Goal: Information Seeking & Learning: Check status

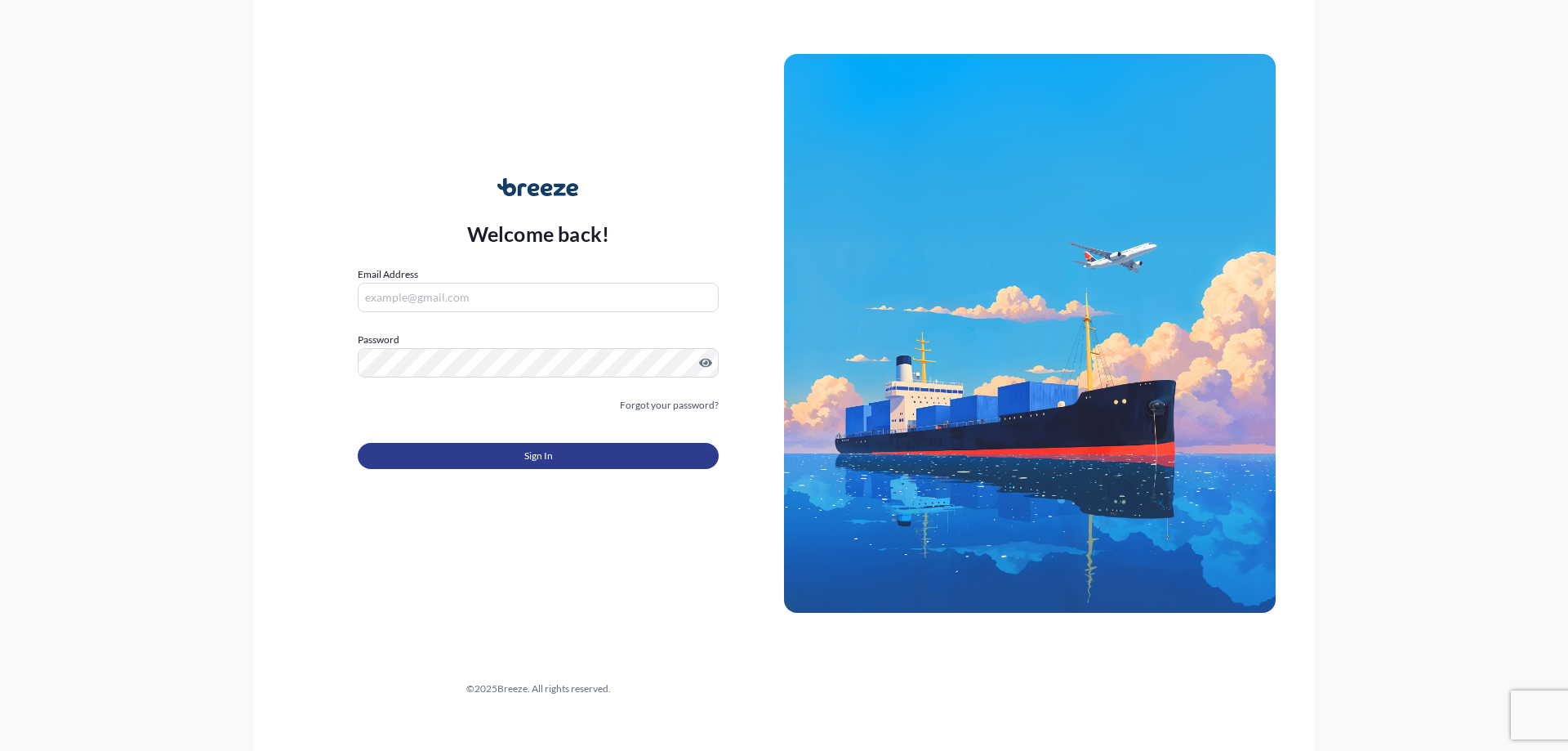
type input "[PERSON_NAME][DOMAIN_NAME][EMAIL_ADDRESS][PERSON_NAME][DOMAIN_NAME]"
click at [489, 459] on button "Sign In" at bounding box center [538, 455] width 361 height 26
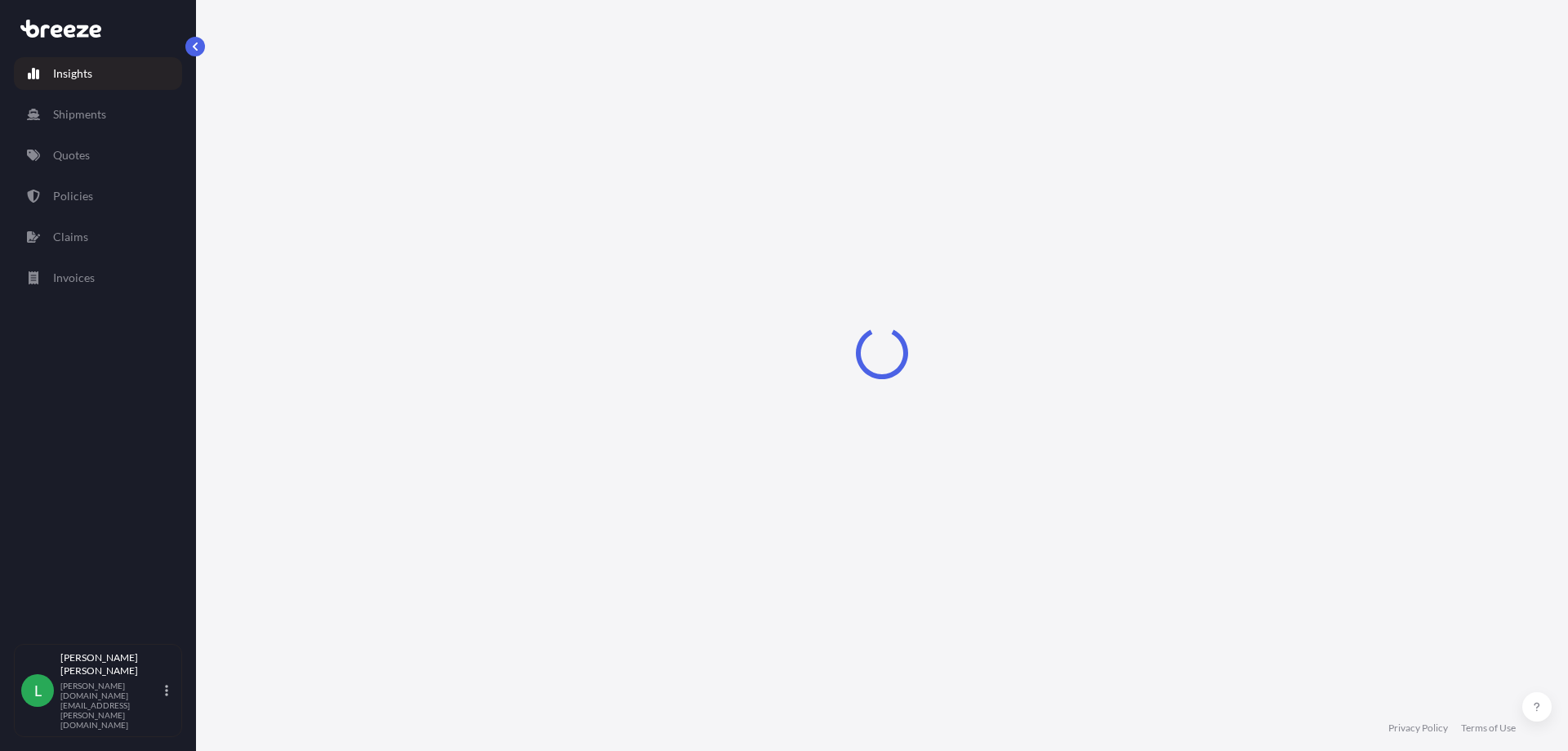
select select "2025"
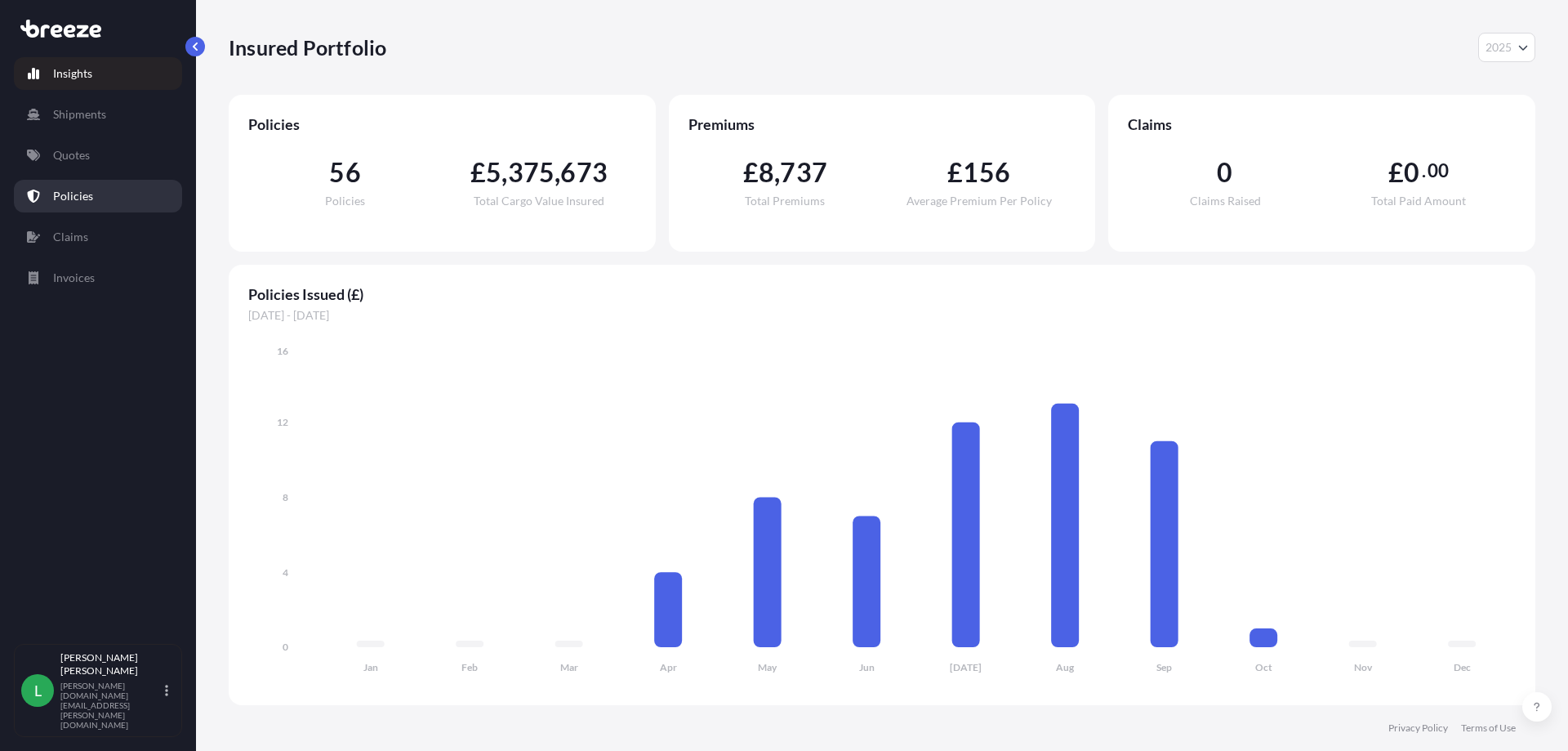
click at [77, 192] on p "Policies" at bounding box center [73, 196] width 40 height 16
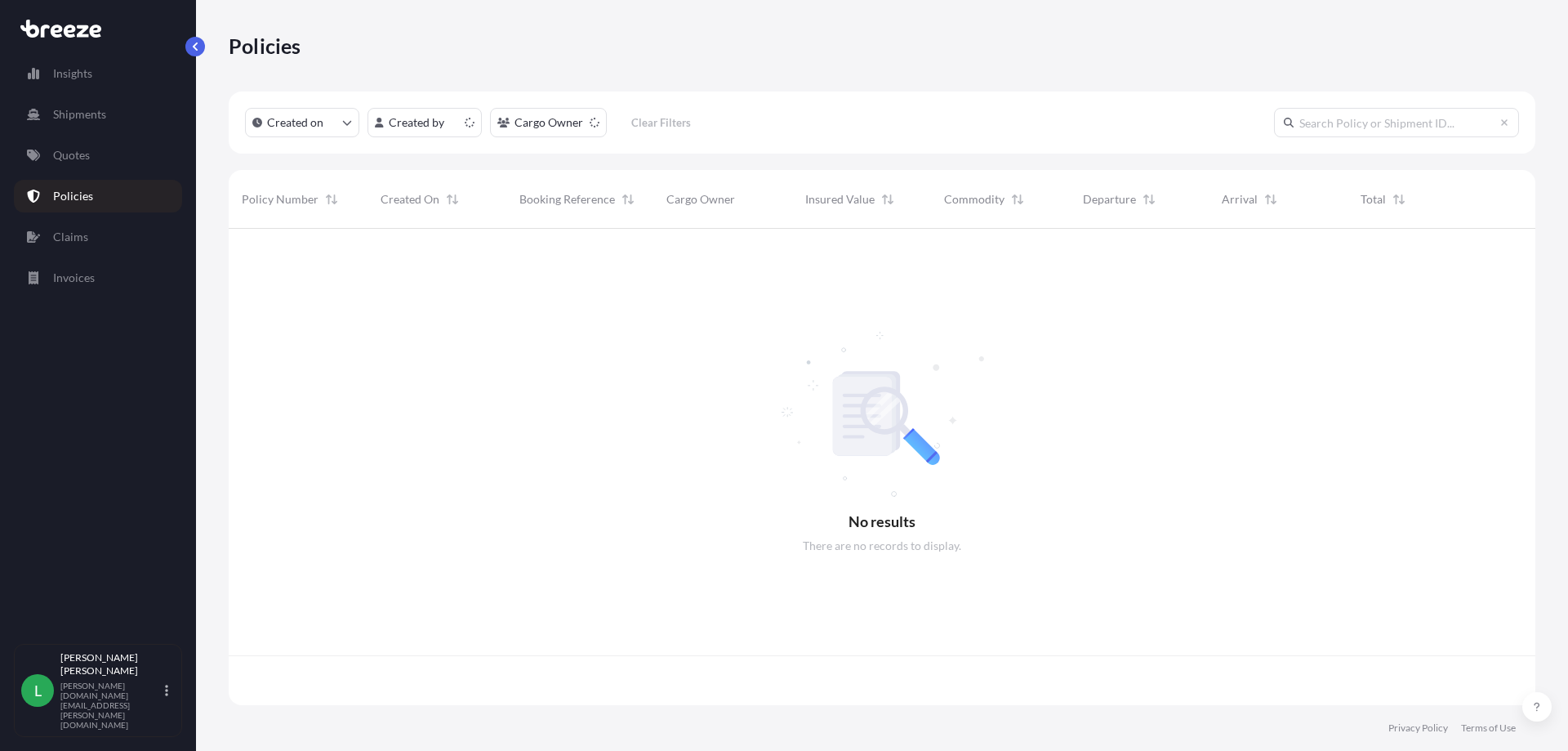
scroll to position [473, 1295]
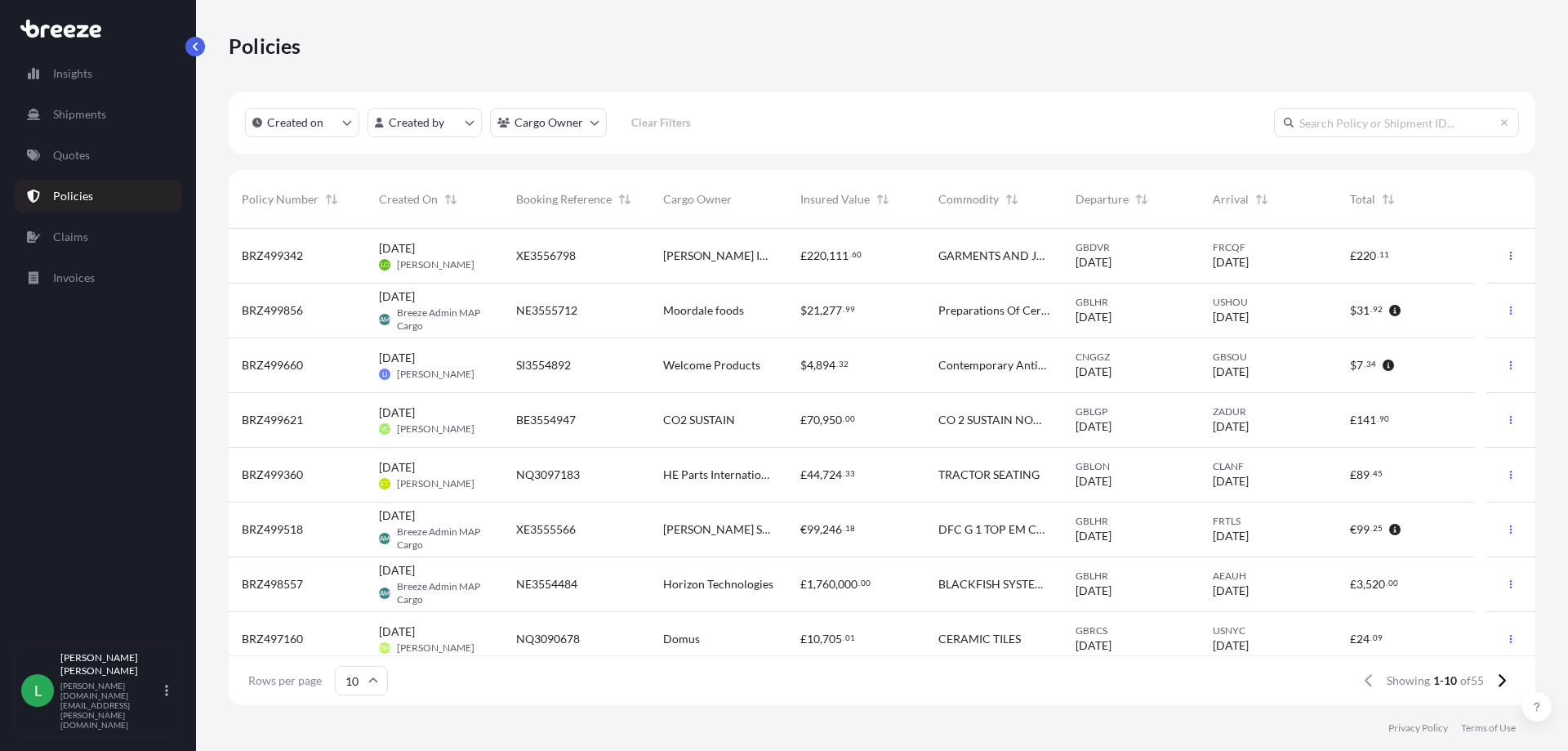
click at [838, 265] on div "£ 220 , 111 . 60" at bounding box center [856, 256] width 137 height 54
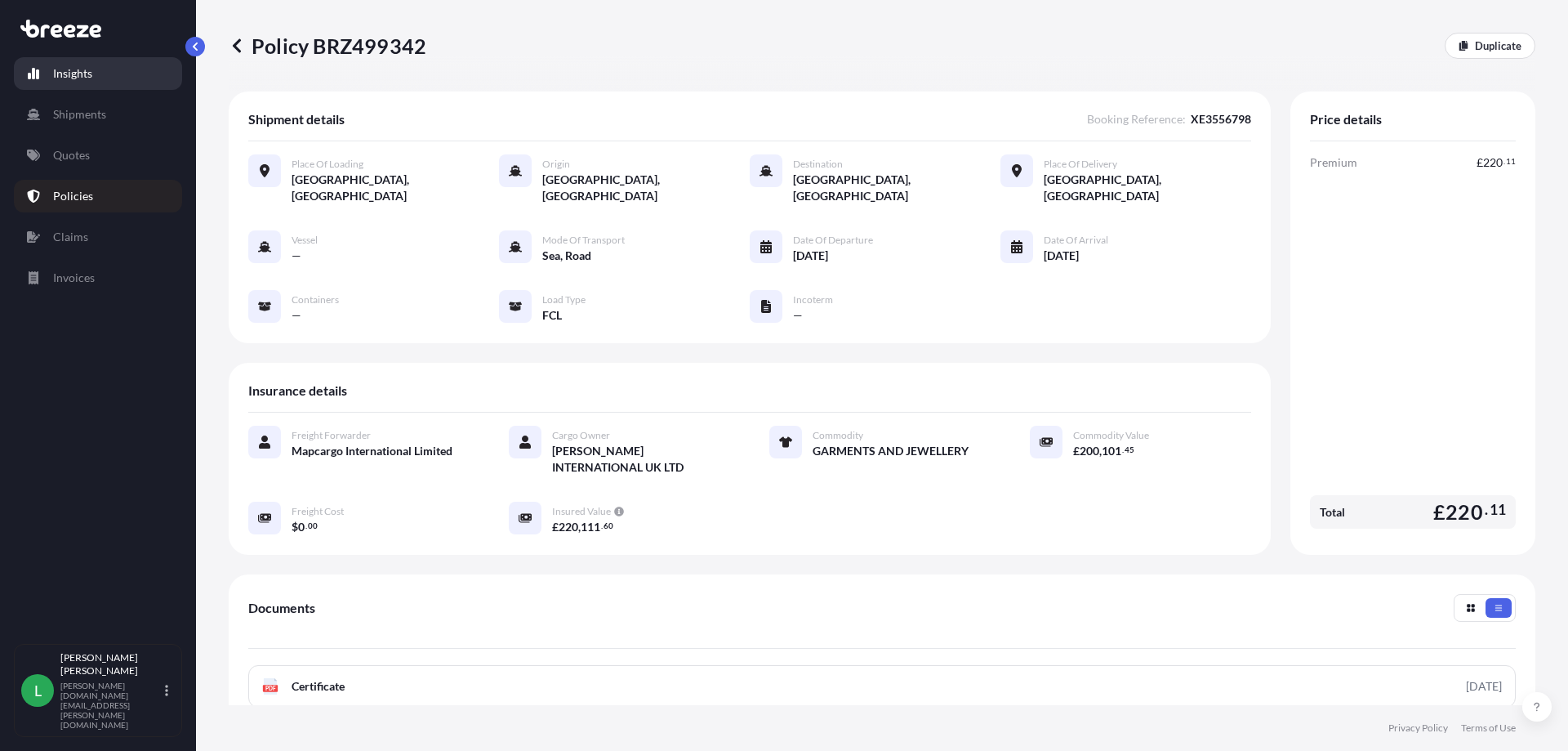
click at [79, 75] on p "Insights" at bounding box center [73, 73] width 39 height 16
select select "2025"
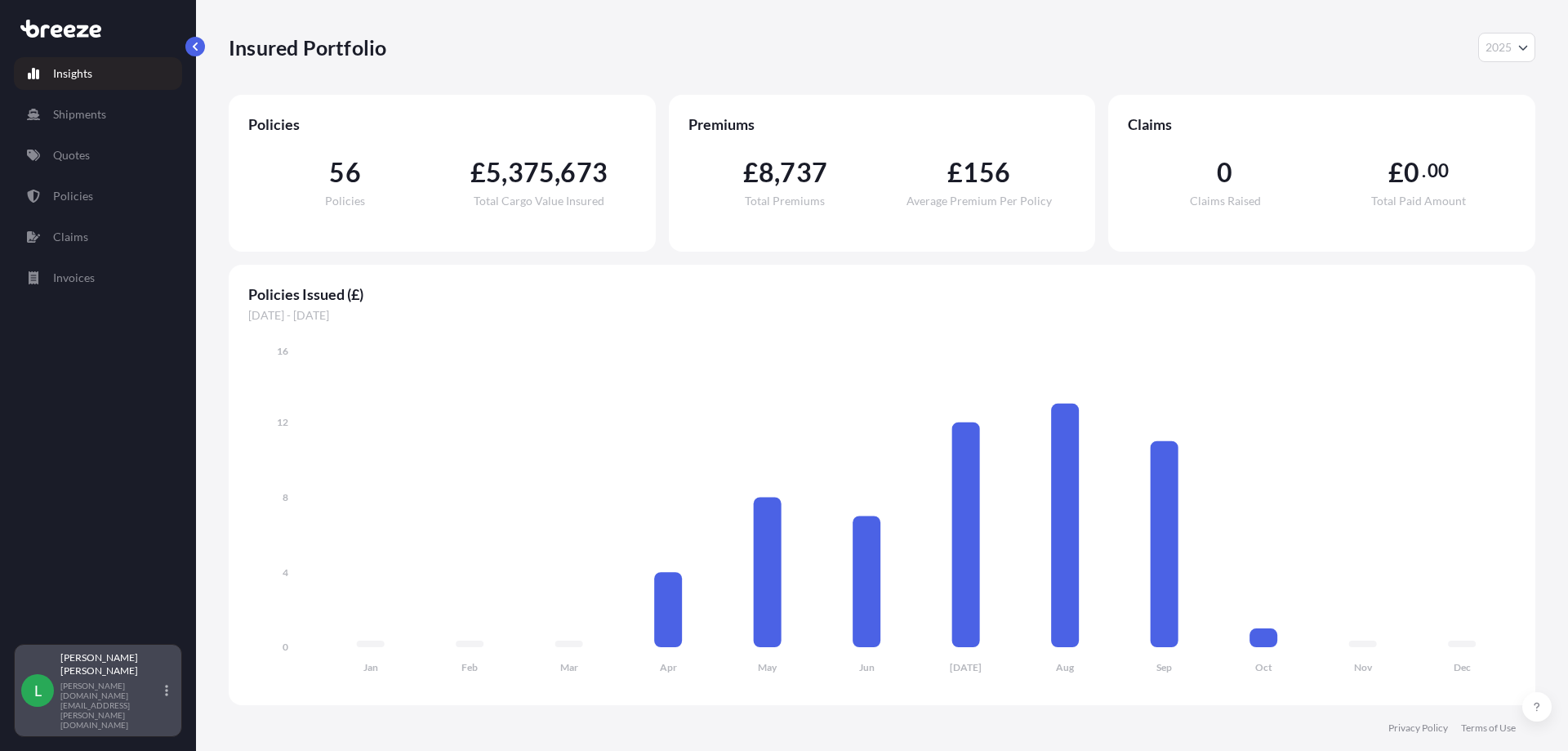
click at [102, 716] on p "[PERSON_NAME][DOMAIN_NAME][EMAIL_ADDRESS][PERSON_NAME][DOMAIN_NAME]" at bounding box center [111, 705] width 102 height 49
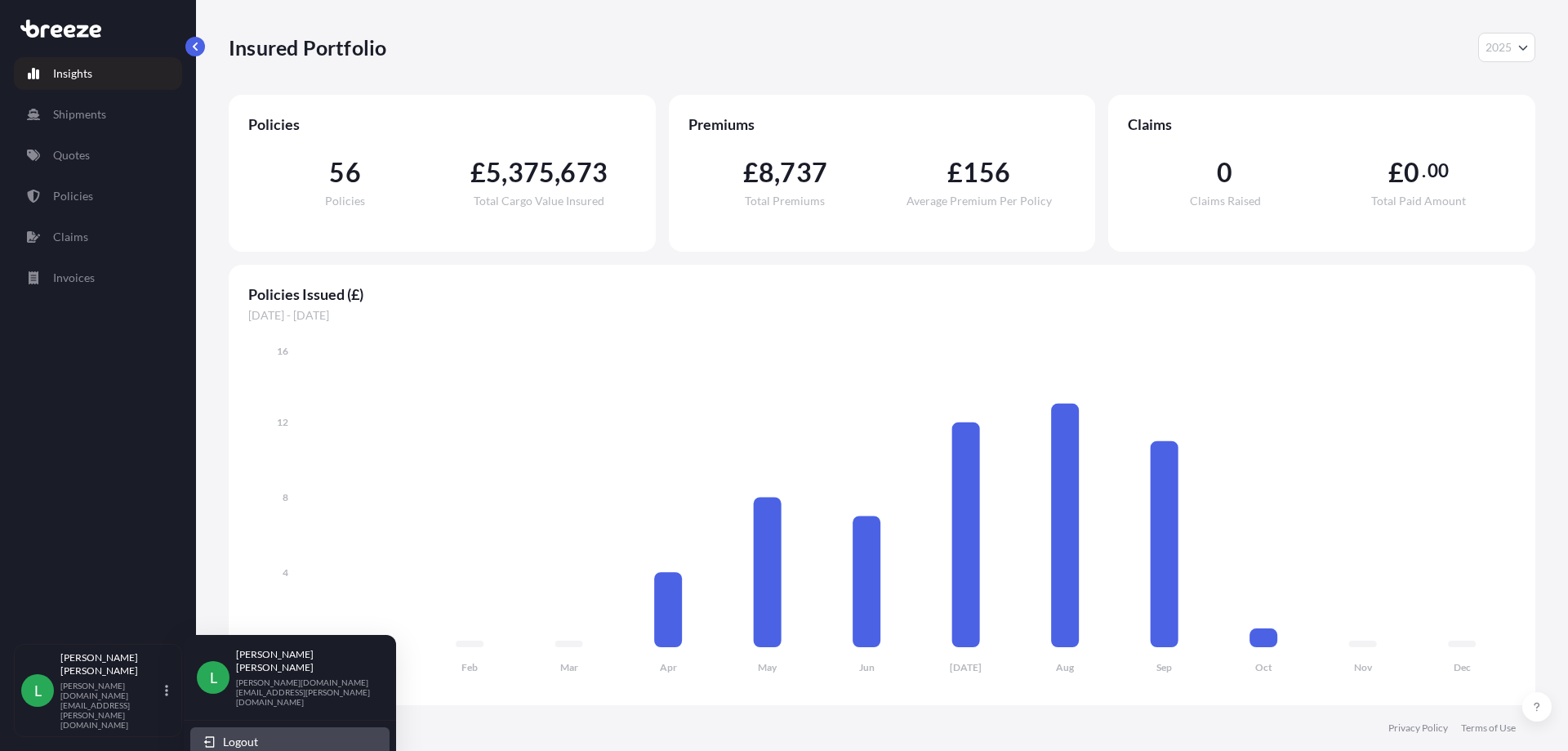
click at [232, 734] on span "Logout" at bounding box center [240, 742] width 35 height 16
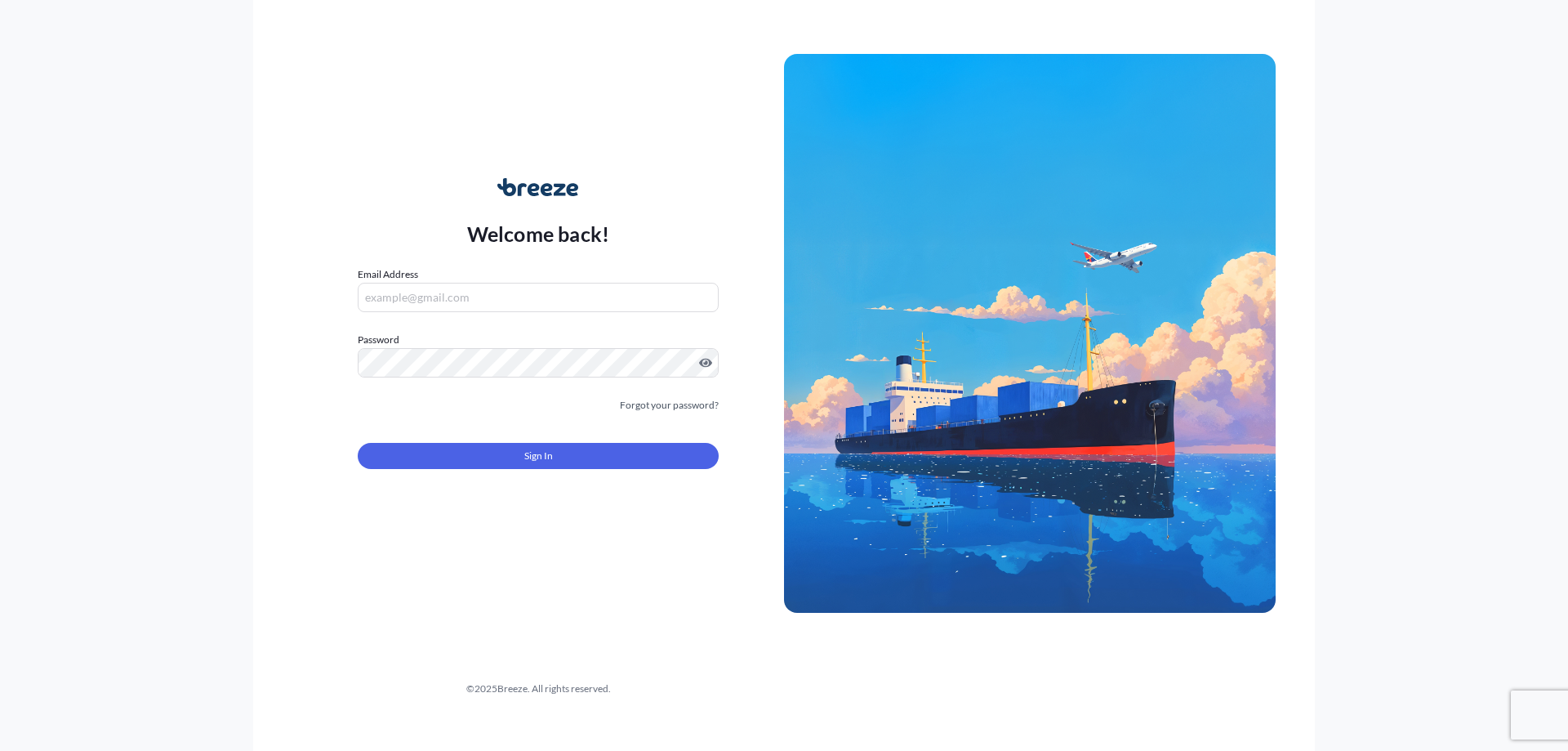
type input "[PERSON_NAME][DOMAIN_NAME][EMAIL_ADDRESS][PERSON_NAME][DOMAIN_NAME]"
